Goal: Task Accomplishment & Management: Complete application form

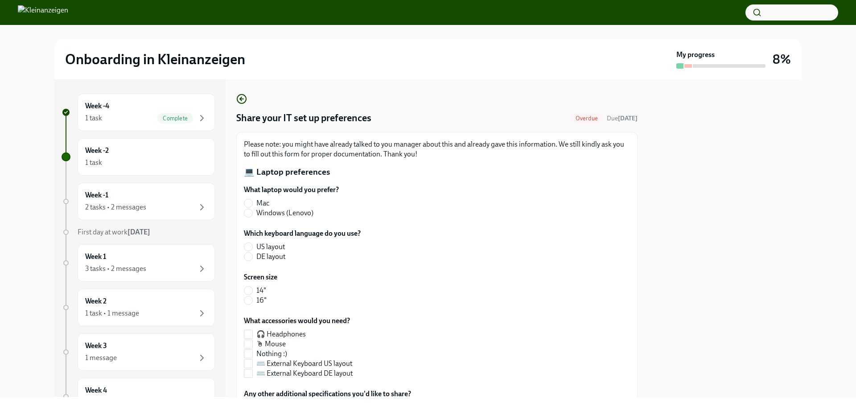
click at [262, 211] on span "Windows (Lenovo)" at bounding box center [284, 213] width 57 height 10
click at [252, 211] on input "Windows (Lenovo)" at bounding box center [248, 213] width 8 height 8
radio input "true"
click at [267, 247] on span "US layout" at bounding box center [270, 247] width 29 height 10
click at [252, 247] on input "US layout" at bounding box center [248, 247] width 8 height 8
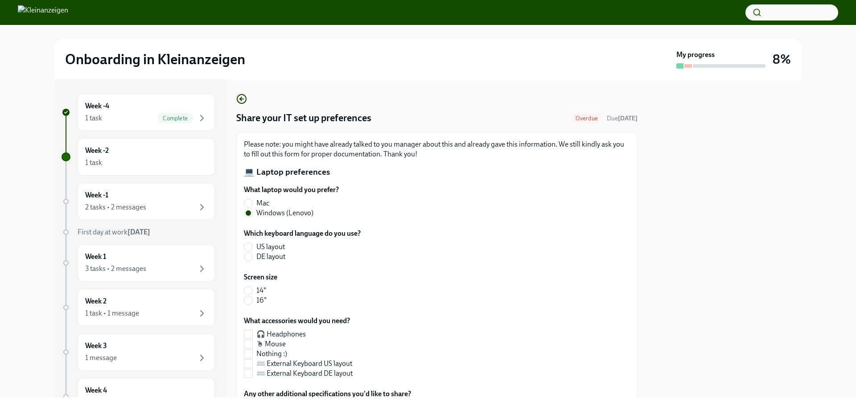
radio input "true"
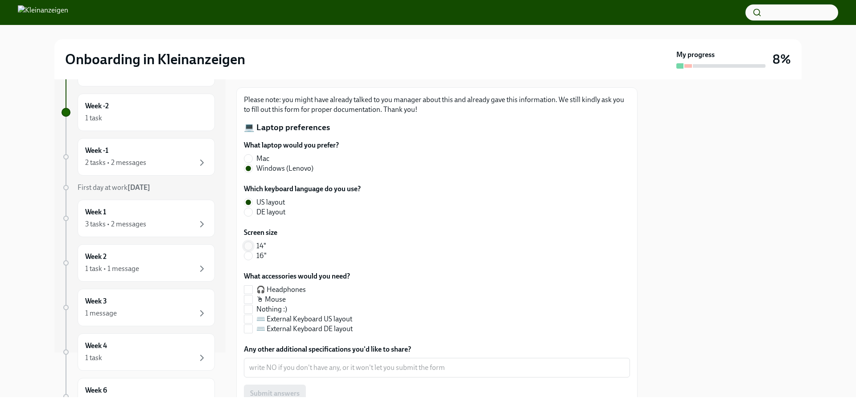
click at [248, 242] on input "14"" at bounding box center [248, 246] width 8 height 8
radio input "true"
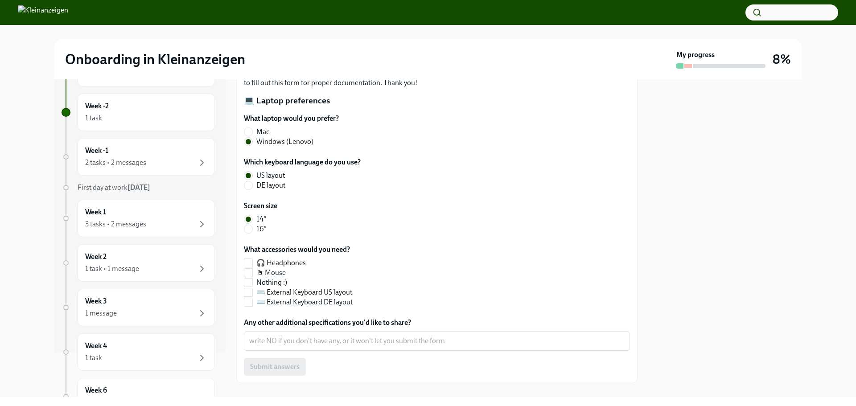
scroll to position [86, 0]
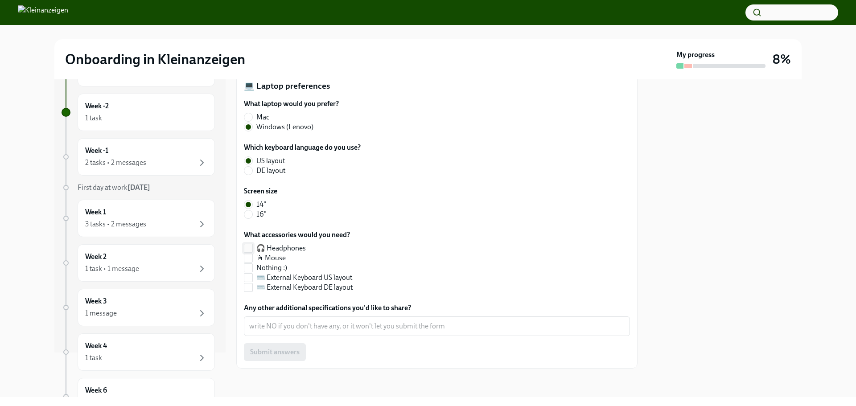
click at [248, 245] on input "🎧 Headphones" at bounding box center [248, 248] width 8 height 8
checkbox input "true"
click at [250, 258] on input "🖱 Mouse" at bounding box center [248, 258] width 8 height 8
checkbox input "true"
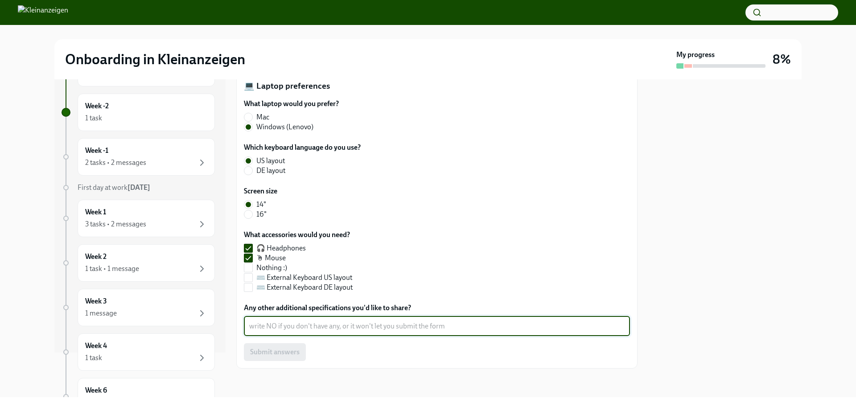
click at [301, 328] on textarea "Any other additional specifications you'd like to share?" at bounding box center [436, 326] width 375 height 11
click at [252, 279] on input "⌨️ External Keyboard US layout" at bounding box center [248, 278] width 8 height 8
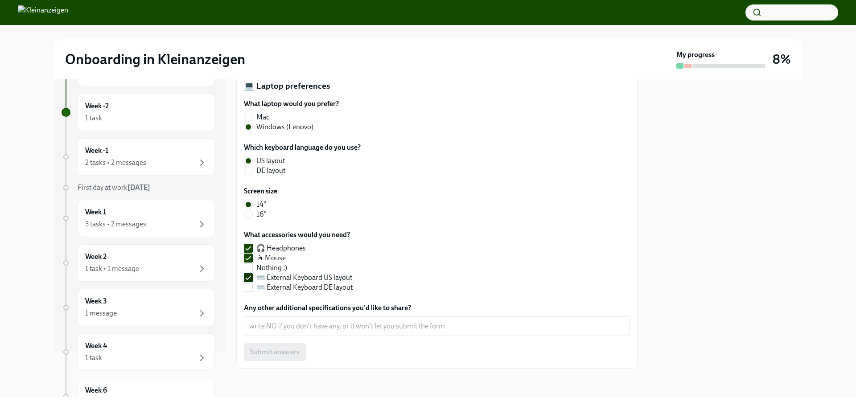
click at [249, 278] on input "⌨️ External Keyboard US layout" at bounding box center [248, 278] width 8 height 8
checkbox input "false"
click at [249, 258] on input "🖱 Mouse" at bounding box center [248, 258] width 8 height 8
checkbox input "false"
click at [287, 328] on textarea "Any other additional specifications you'd like to share?" at bounding box center [436, 326] width 375 height 11
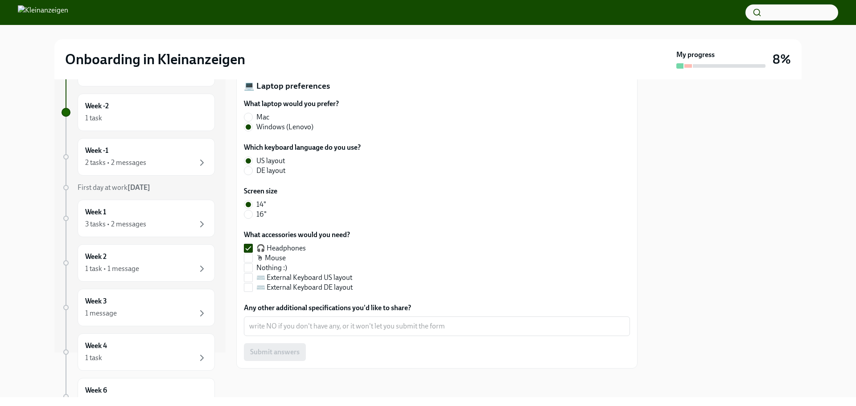
click at [283, 350] on div "Submit answers" at bounding box center [437, 352] width 386 height 18
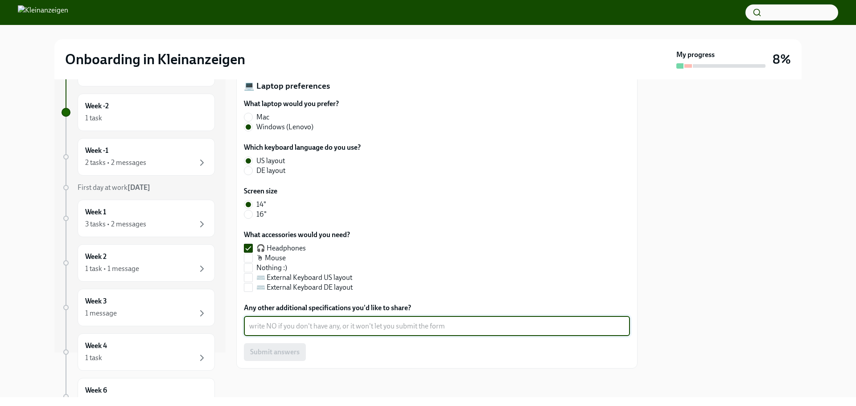
click at [284, 322] on textarea "Any other additional specifications you'd like to share?" at bounding box center [436, 326] width 375 height 11
type textarea "B"
click at [291, 327] on textarea "Any other additional specifications you'd like to share?" at bounding box center [436, 326] width 375 height 11
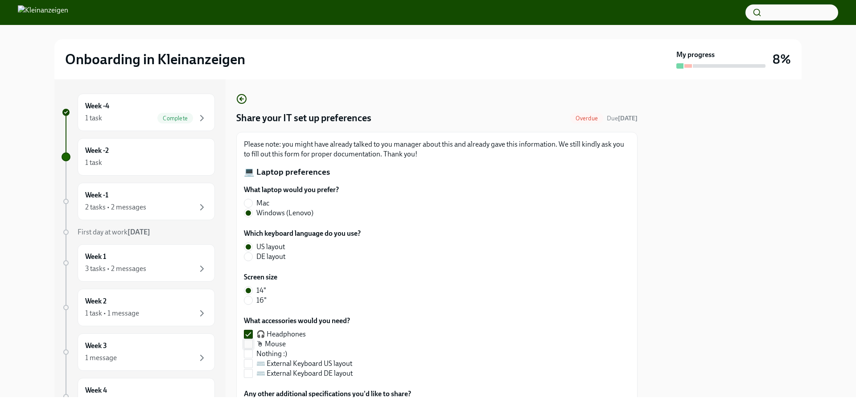
type textarea "NO"
click at [251, 346] on input "🖱 Mouse" at bounding box center [248, 344] width 8 height 8
checkbox input "true"
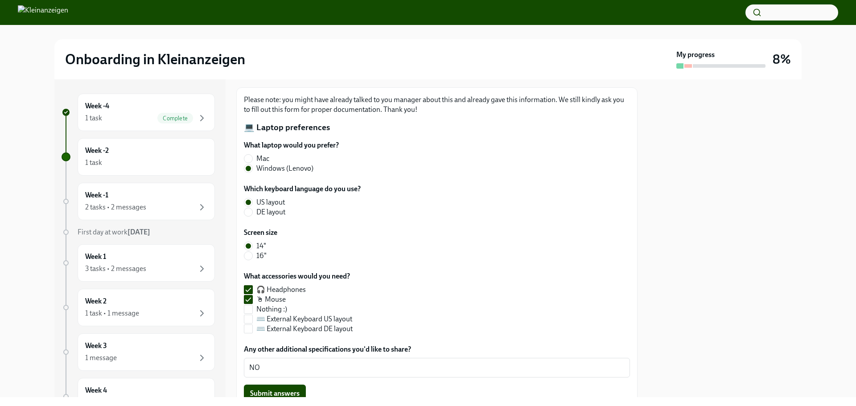
scroll to position [86, 0]
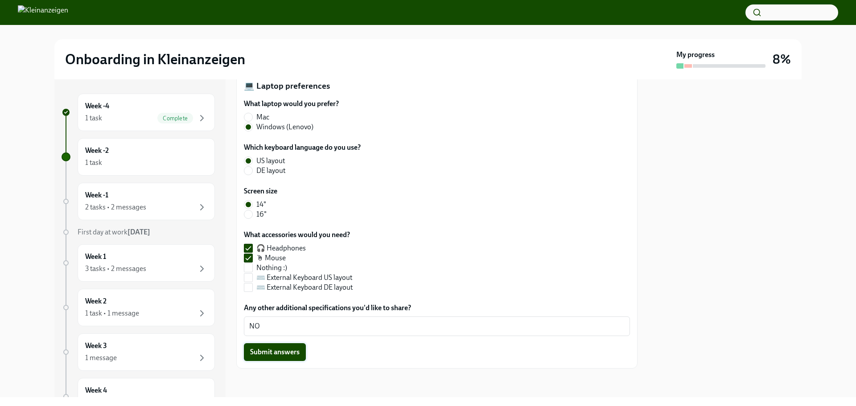
click at [290, 352] on span "Submit answers" at bounding box center [274, 352] width 49 height 9
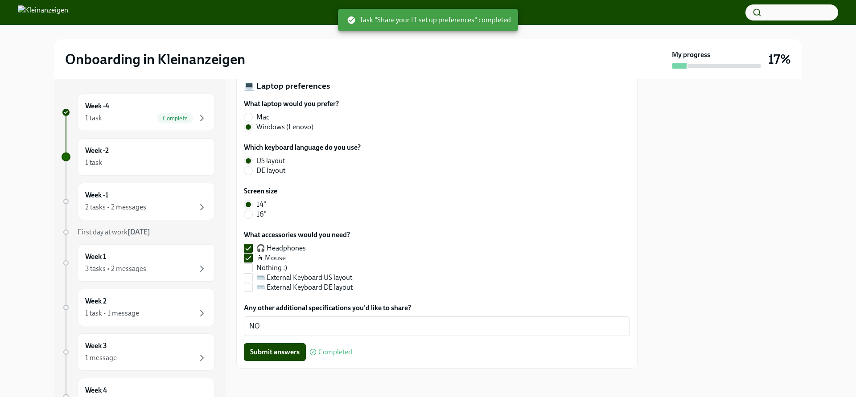
scroll to position [0, 0]
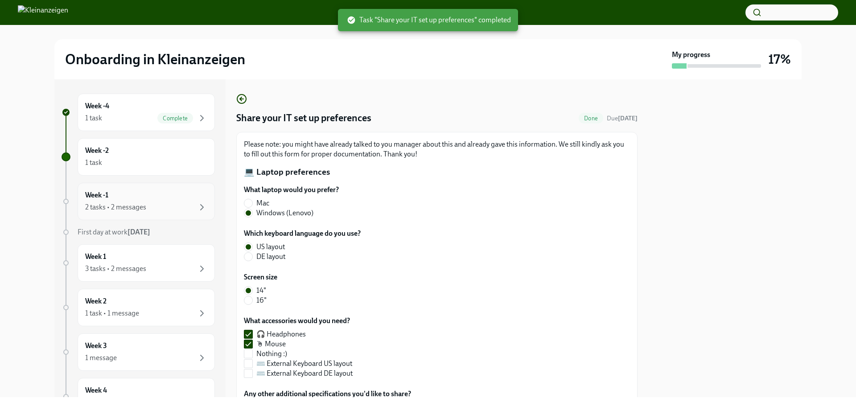
click at [140, 199] on div "Week -1 2 tasks • 2 messages" at bounding box center [146, 201] width 122 height 22
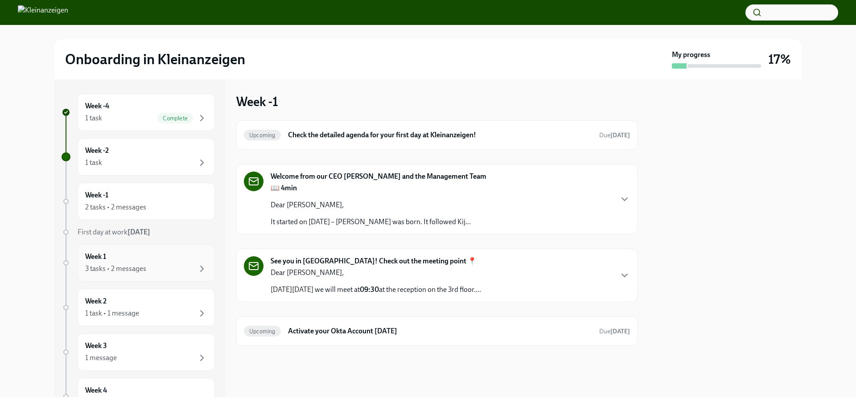
click at [138, 252] on div "Week 1 3 tasks • 2 messages" at bounding box center [146, 263] width 122 height 22
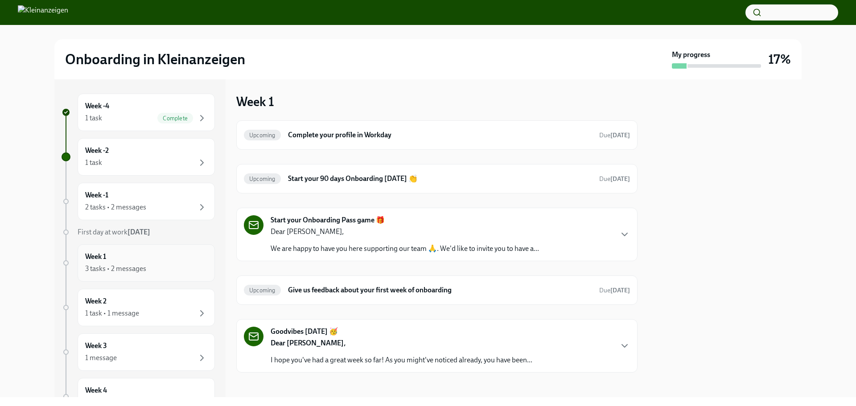
scroll to position [45, 0]
click at [142, 254] on div "Week 2 1 task • 1 message" at bounding box center [146, 263] width 122 height 22
